Goal: Transaction & Acquisition: Purchase product/service

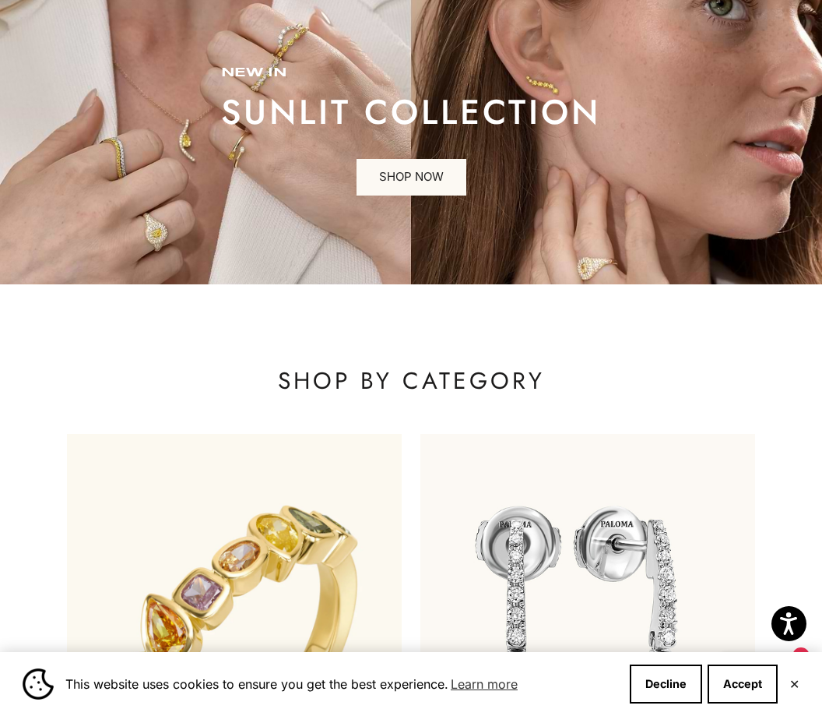
scroll to position [111, 0]
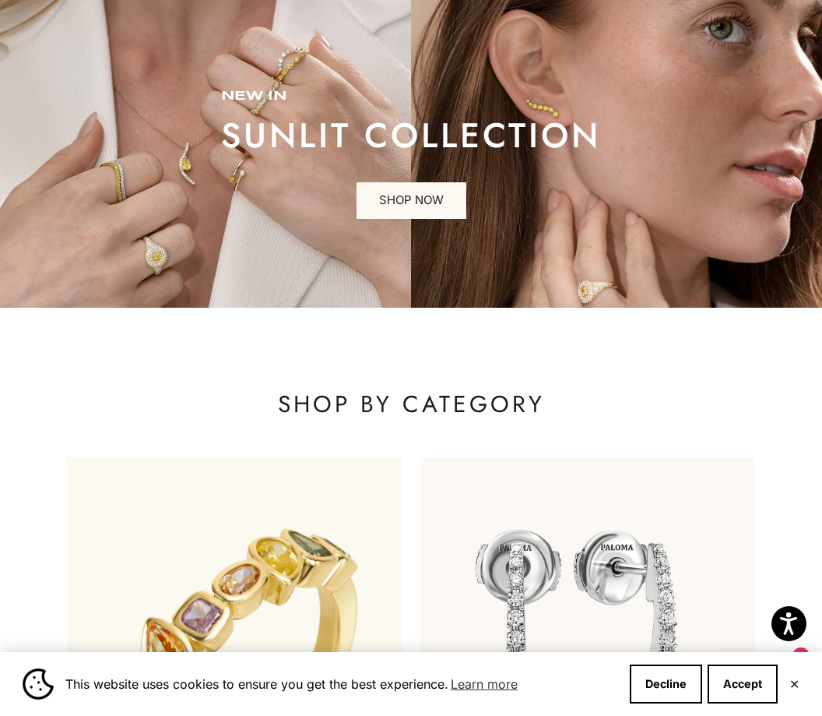
click at [431, 209] on link "SHOP NOW" at bounding box center [412, 200] width 110 height 37
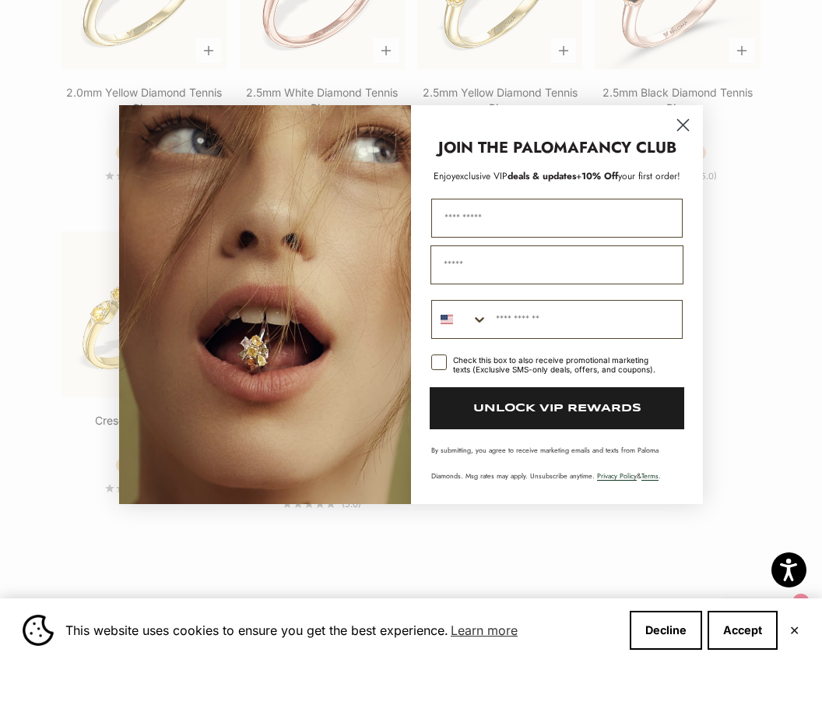
scroll to position [2254, 0]
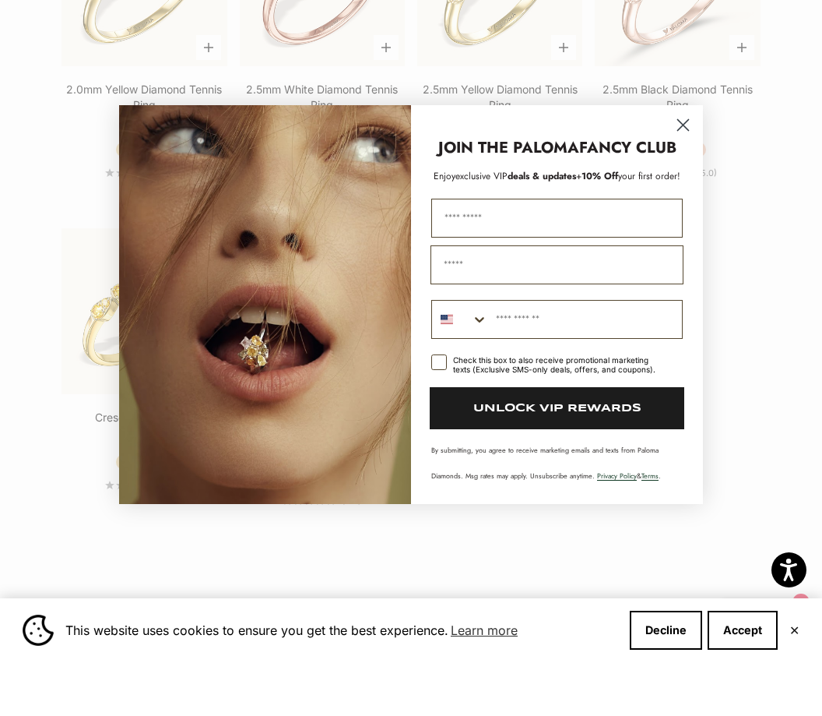
click at [686, 173] on icon "Close dialog" at bounding box center [683, 178] width 11 height 11
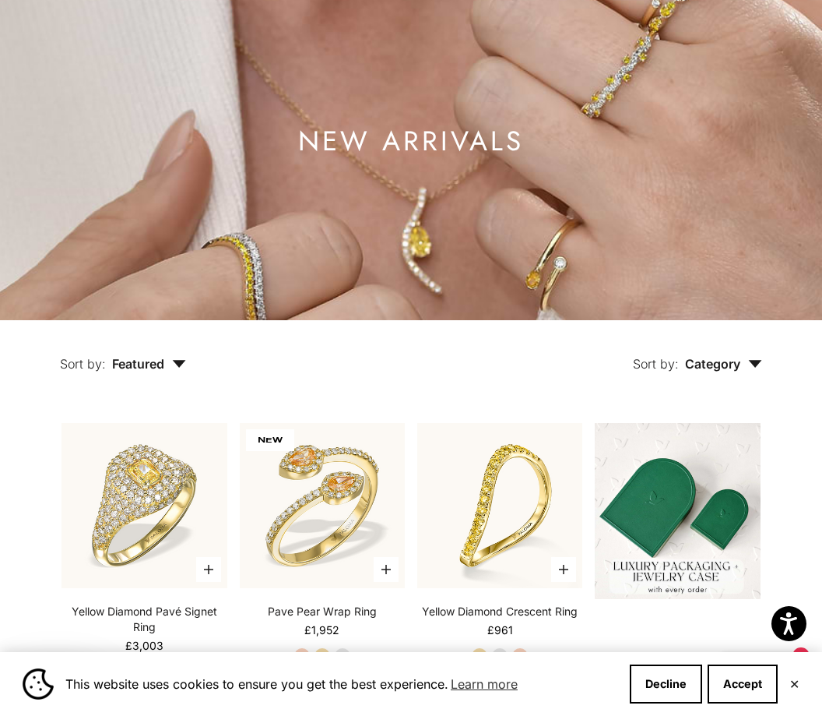
scroll to position [0, 0]
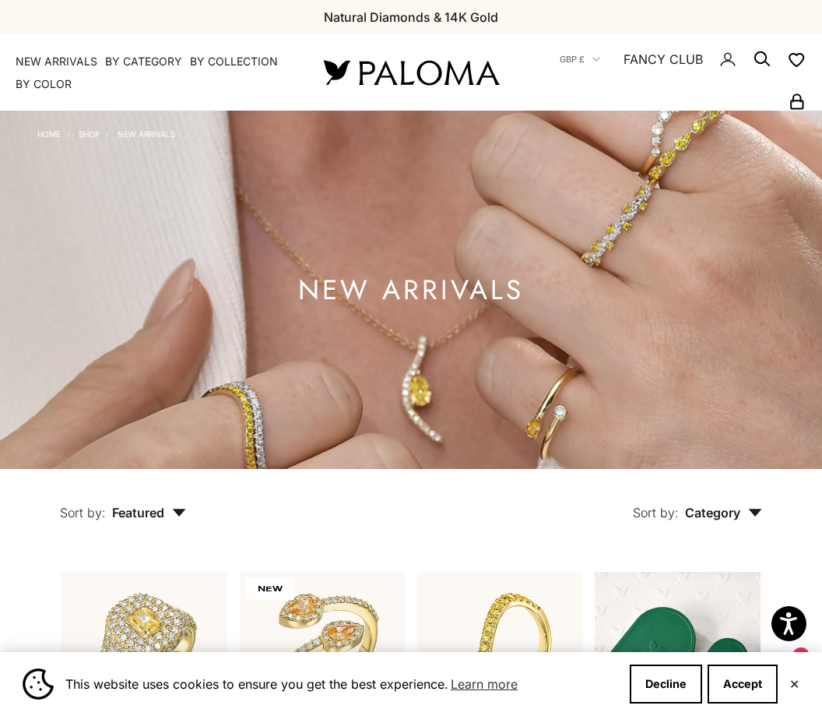
click at [763, 58] on icon "Secondary navigation" at bounding box center [762, 59] width 19 height 19
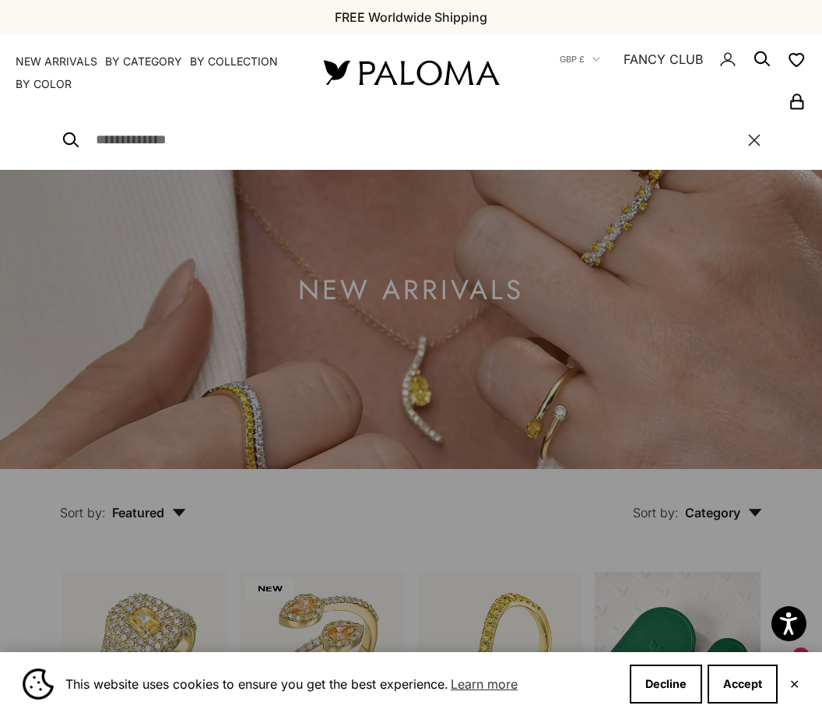
click at [168, 150] on input "Search" at bounding box center [414, 140] width 637 height 22
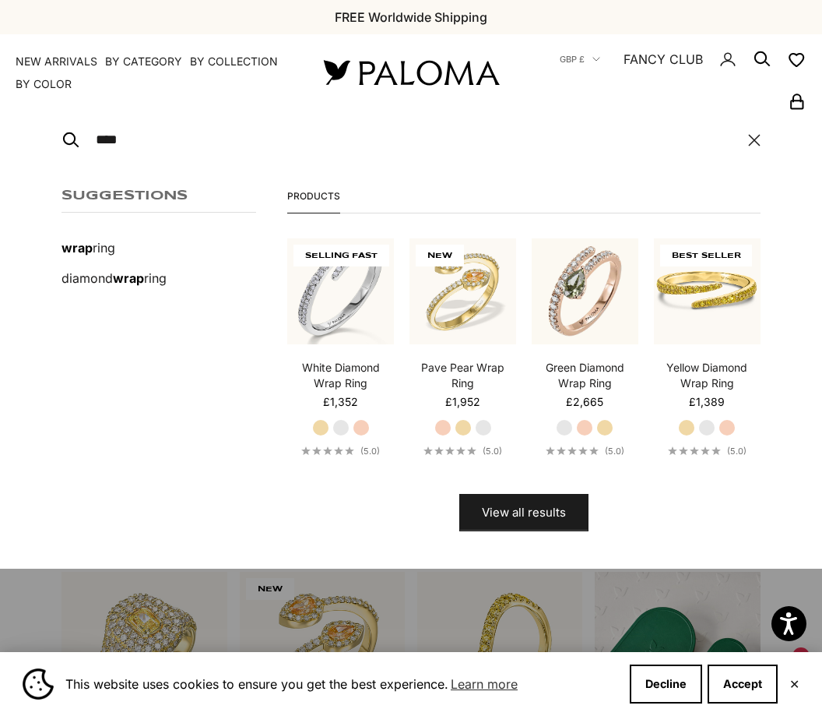
type input "****"
click at [698, 309] on img at bounding box center [707, 291] width 107 height 107
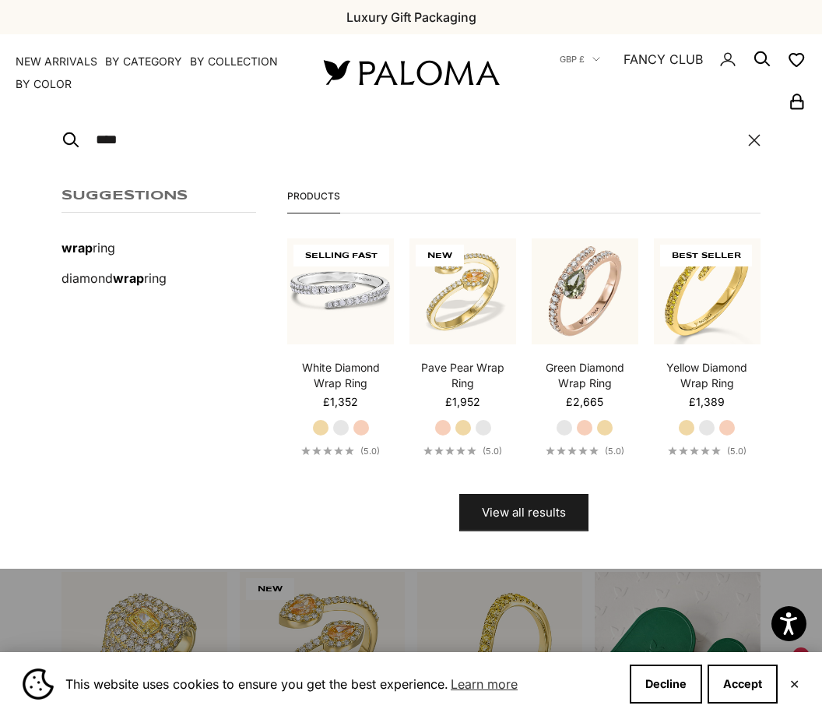
click at [343, 314] on img at bounding box center [340, 291] width 107 height 107
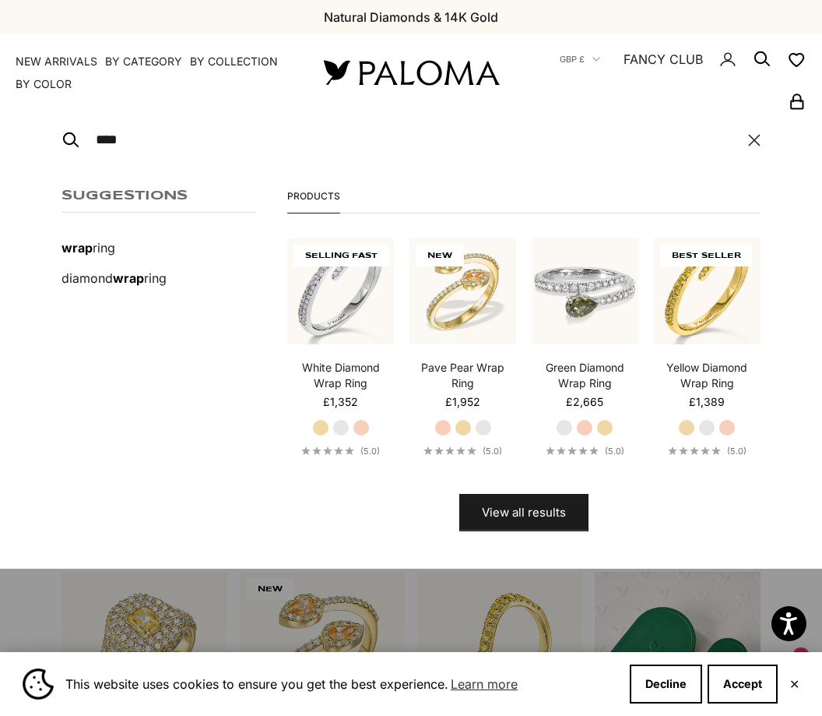
click at [583, 298] on img at bounding box center [585, 291] width 107 height 107
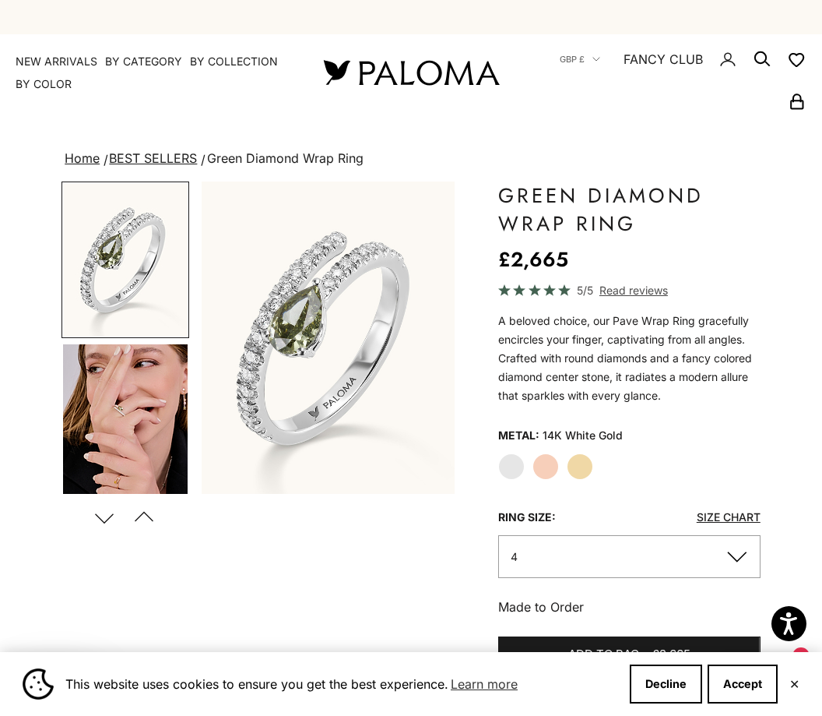
click at [550, 470] on label "Rose Gold" at bounding box center [546, 466] width 26 height 26
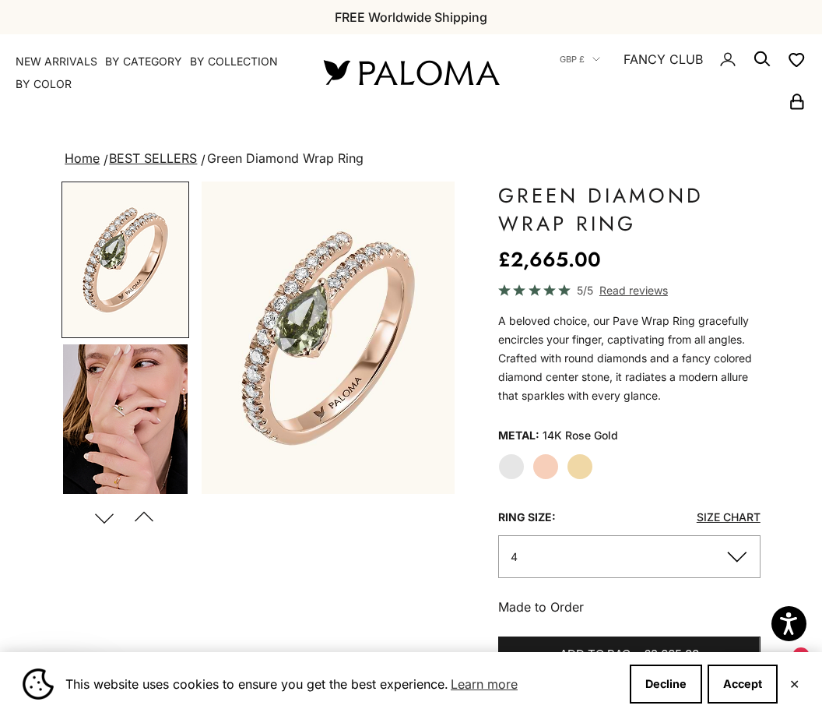
click at [582, 467] on label "Yellow Gold" at bounding box center [580, 466] width 26 height 26
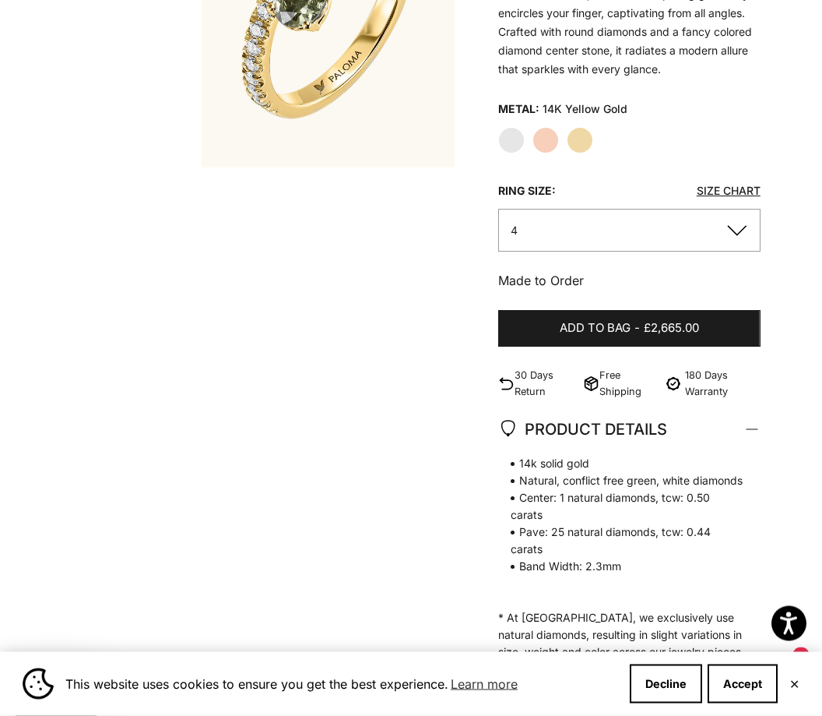
scroll to position [326, 0]
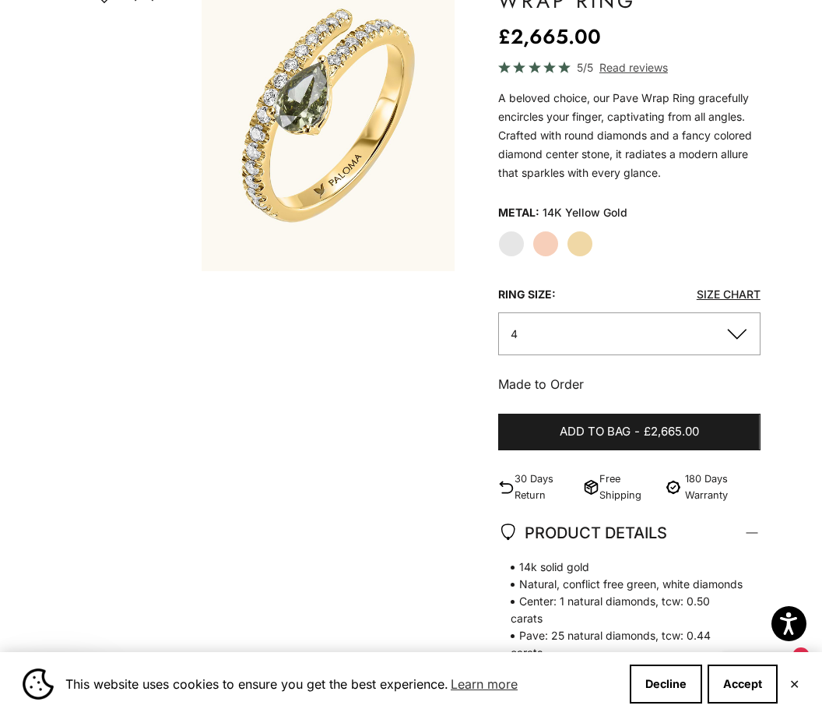
scroll to position [0, 0]
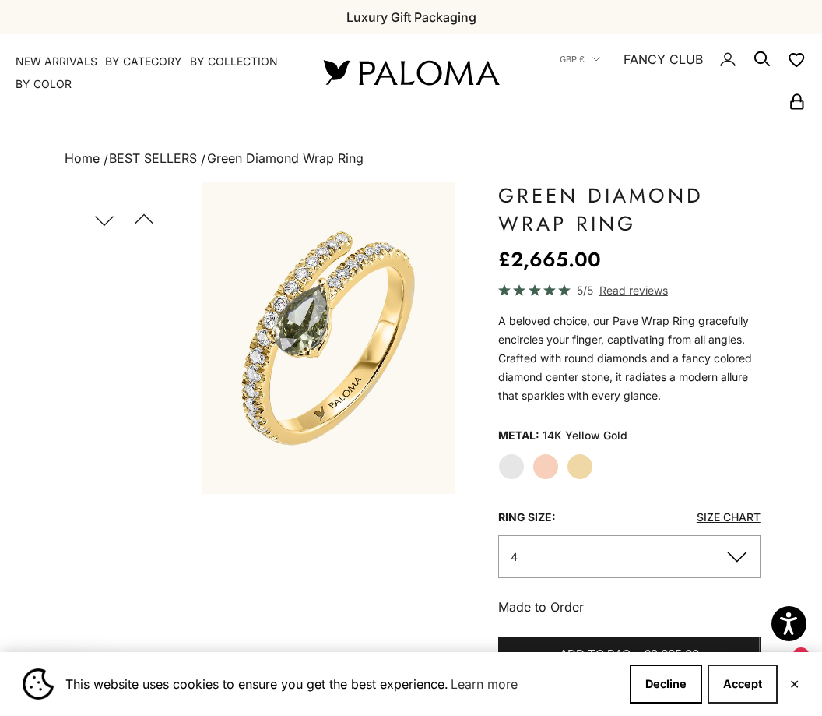
click at [752, 692] on button "Accept" at bounding box center [743, 683] width 70 height 39
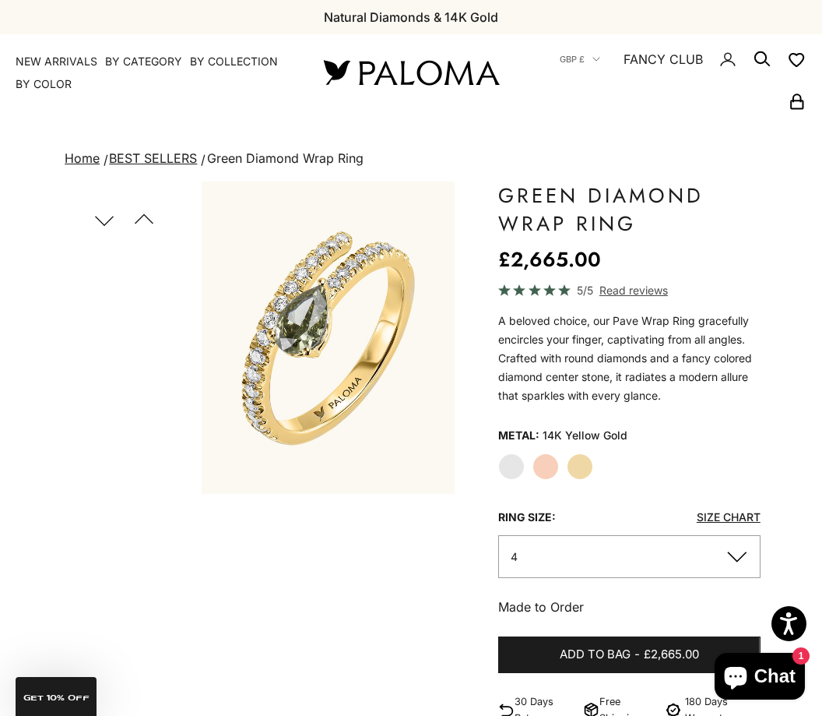
click at [766, 54] on circle "Secondary navigation" at bounding box center [761, 58] width 16 height 16
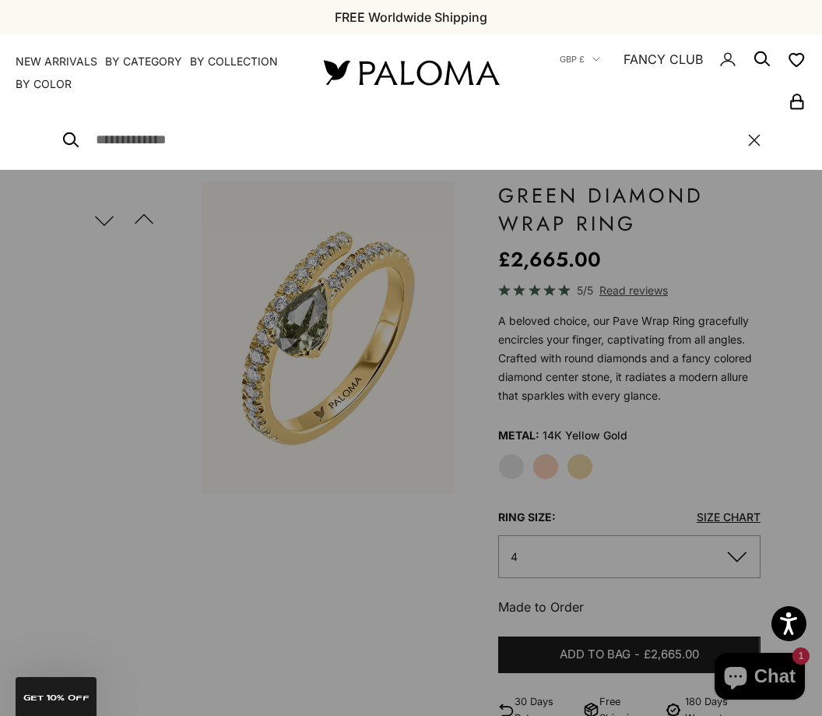
click at [164, 146] on input "Search" at bounding box center [414, 140] width 637 height 22
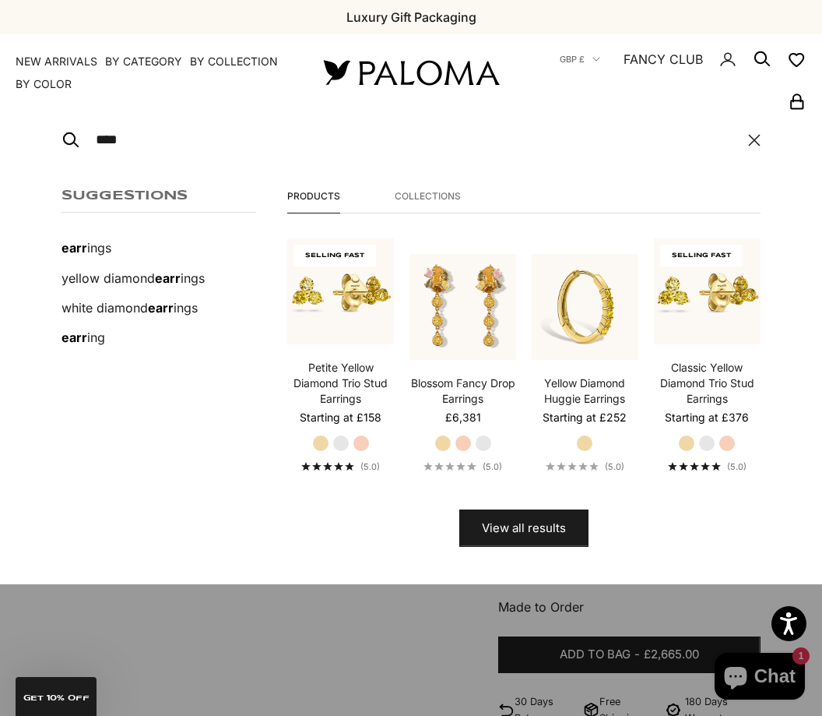
type input "****"
click at [159, 278] on mark "earr" at bounding box center [168, 278] width 26 height 16
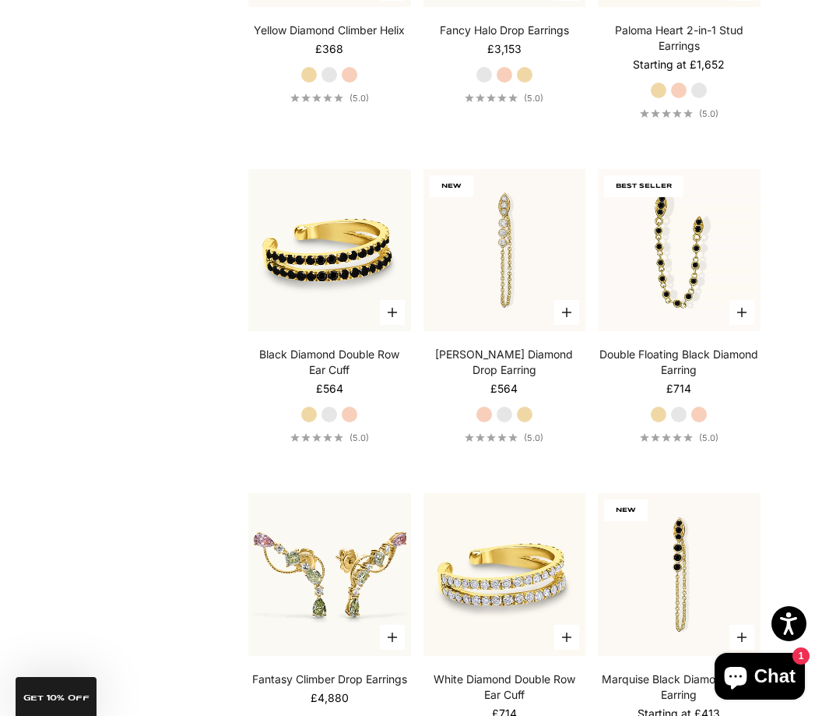
scroll to position [3137, 0]
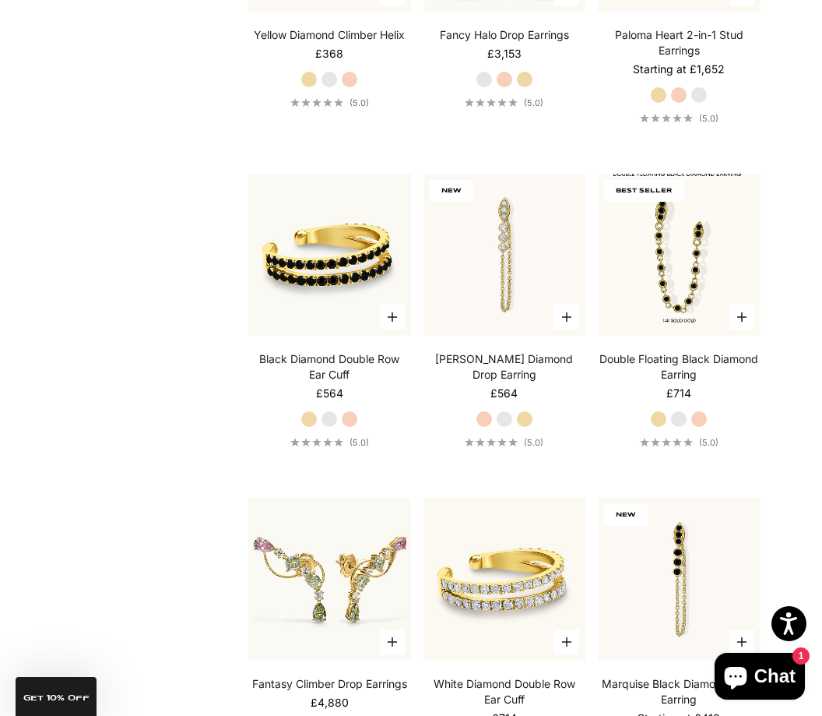
click at [680, 266] on img at bounding box center [679, 255] width 163 height 163
